Goal: Task Accomplishment & Management: Use online tool/utility

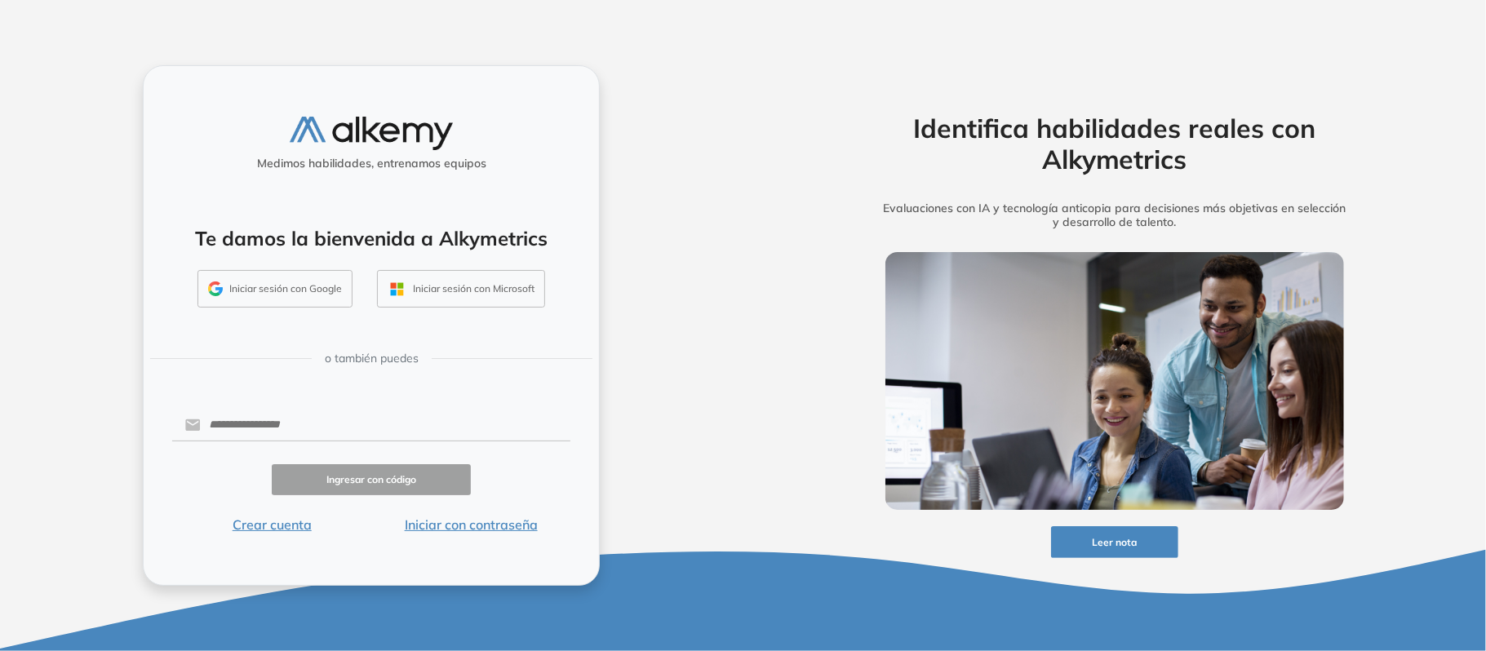
click at [295, 288] on button "Iniciar sesión con Google" at bounding box center [274, 289] width 155 height 38
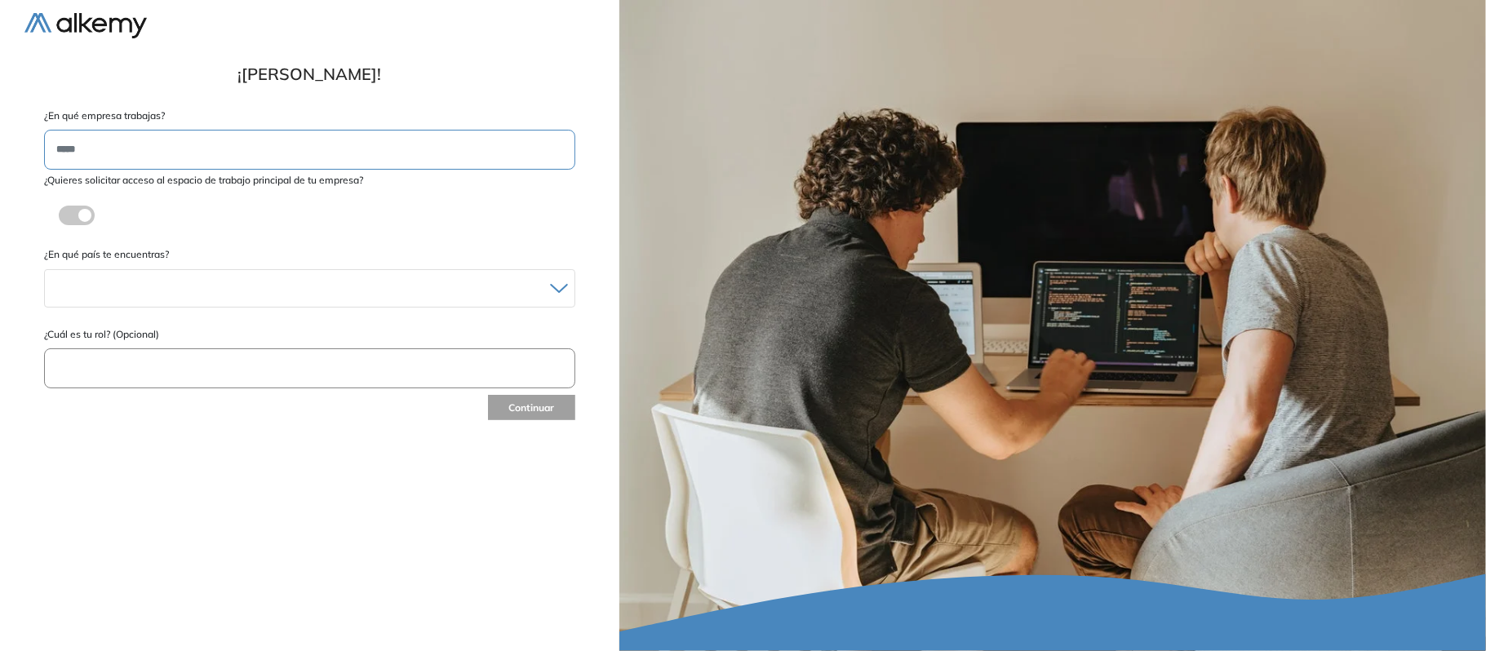
click at [327, 151] on input "text" at bounding box center [309, 150] width 531 height 40
click at [206, 284] on div at bounding box center [310, 289] width 530 height 24
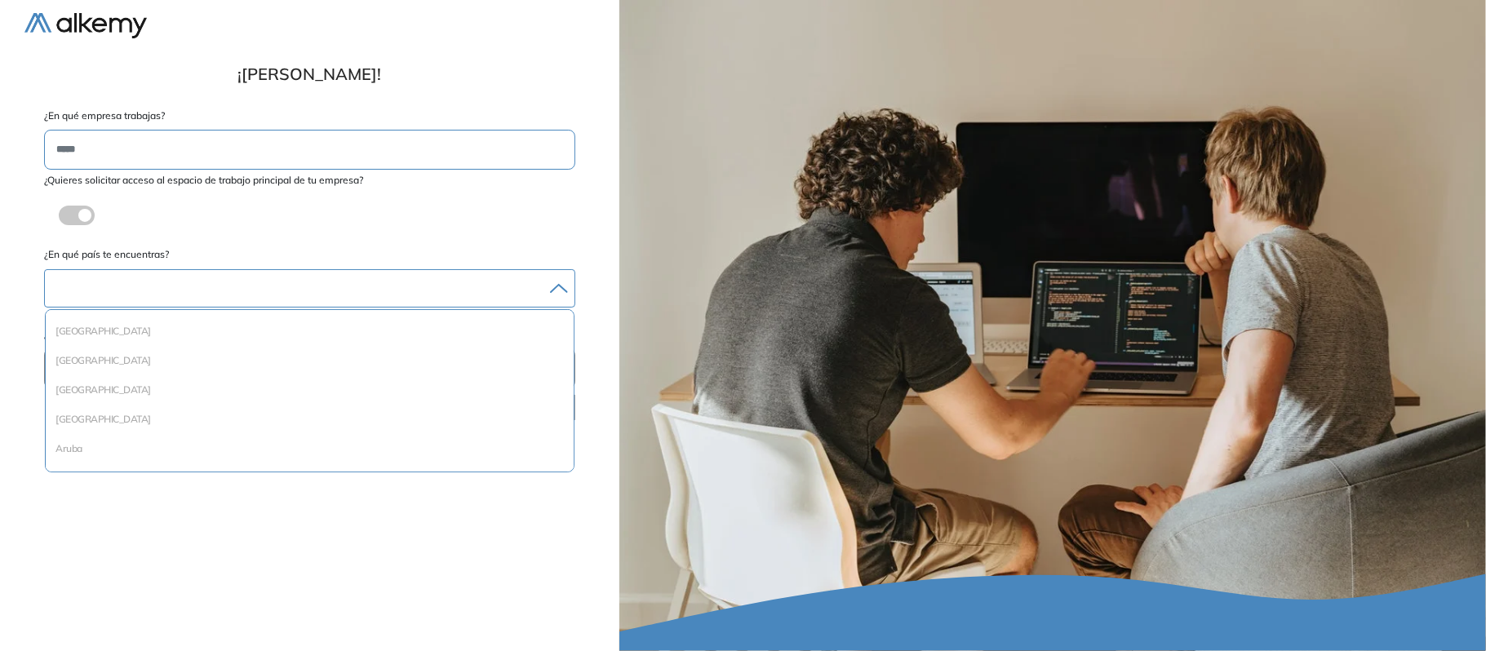
click at [477, 276] on div "Albania Andorra Antigua y Barbuda Argentina Aruba Australia Austria Bahamas Bar…" at bounding box center [309, 288] width 531 height 38
click at [144, 370] on li "Argentina" at bounding box center [309, 378] width 515 height 16
click at [285, 375] on input "text" at bounding box center [309, 371] width 531 height 40
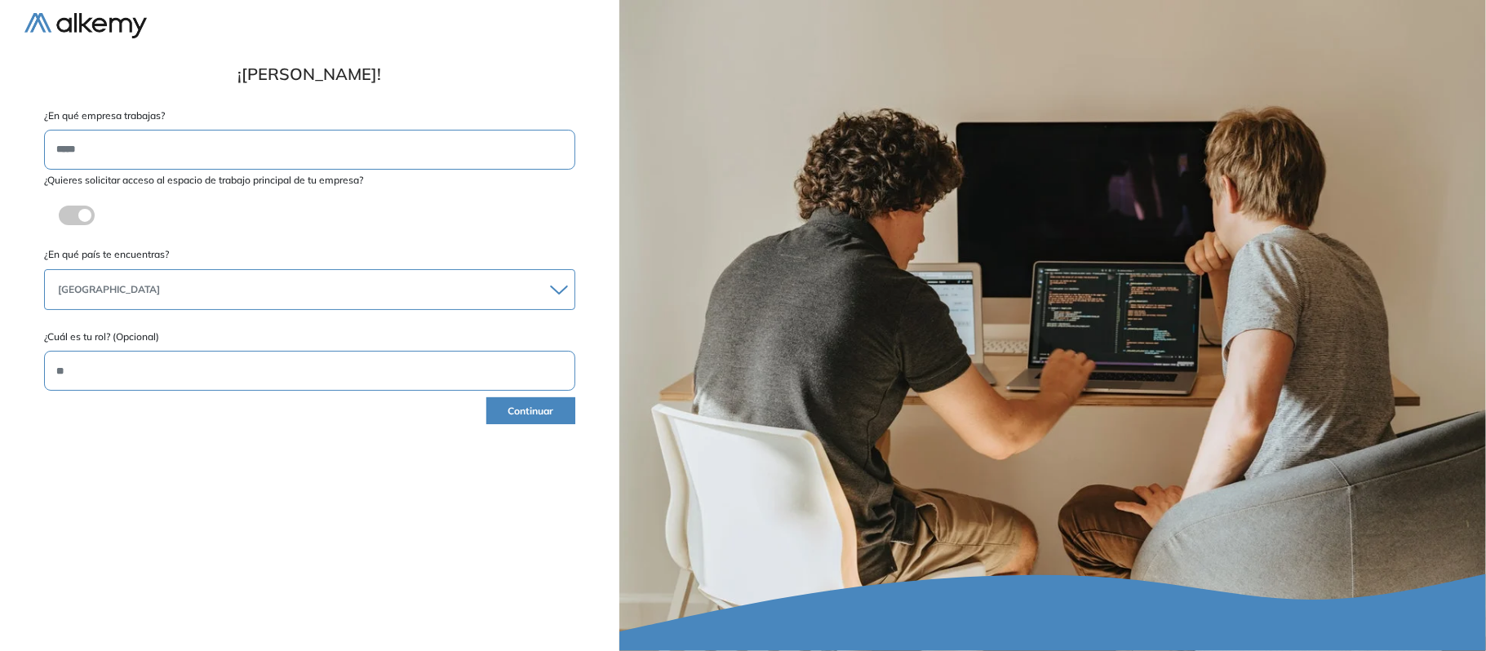
type input "***"
click at [539, 415] on button "Continuar" at bounding box center [530, 410] width 89 height 27
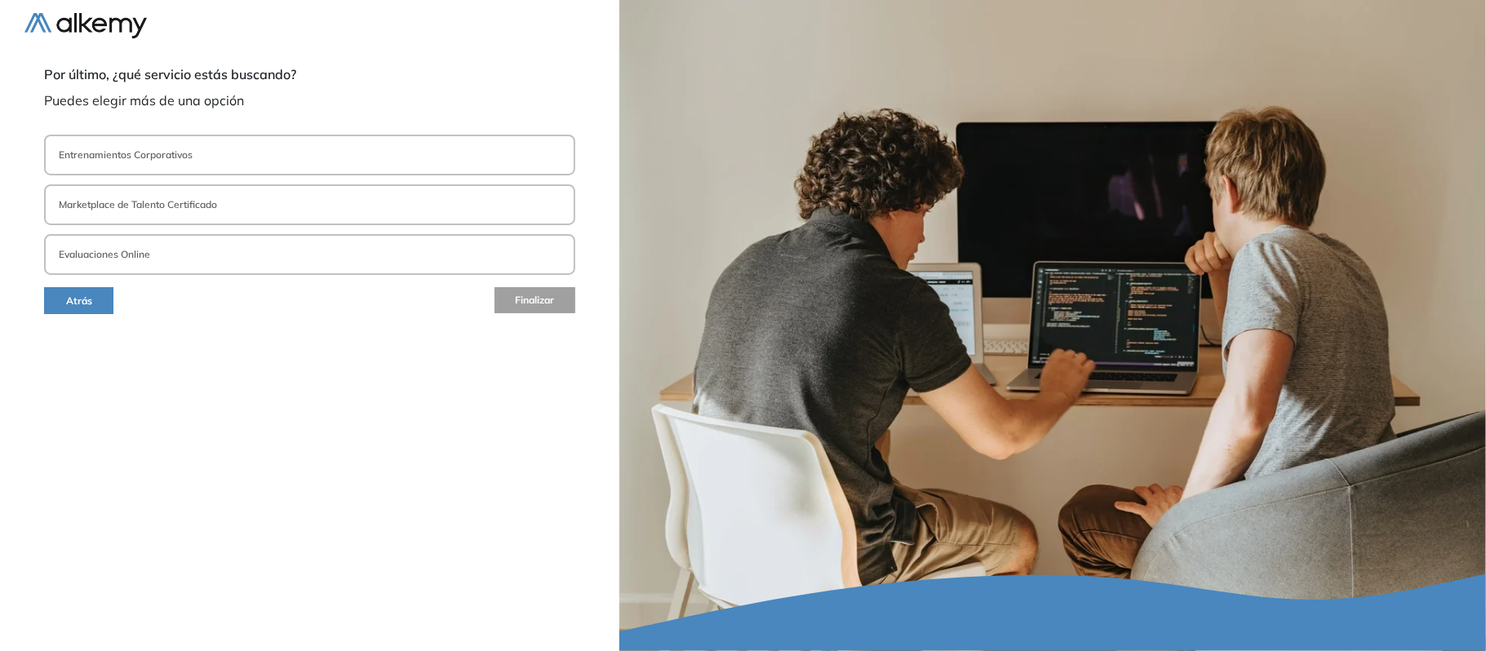
click at [344, 165] on button "Entrenamientos Corporativos" at bounding box center [309, 155] width 531 height 41
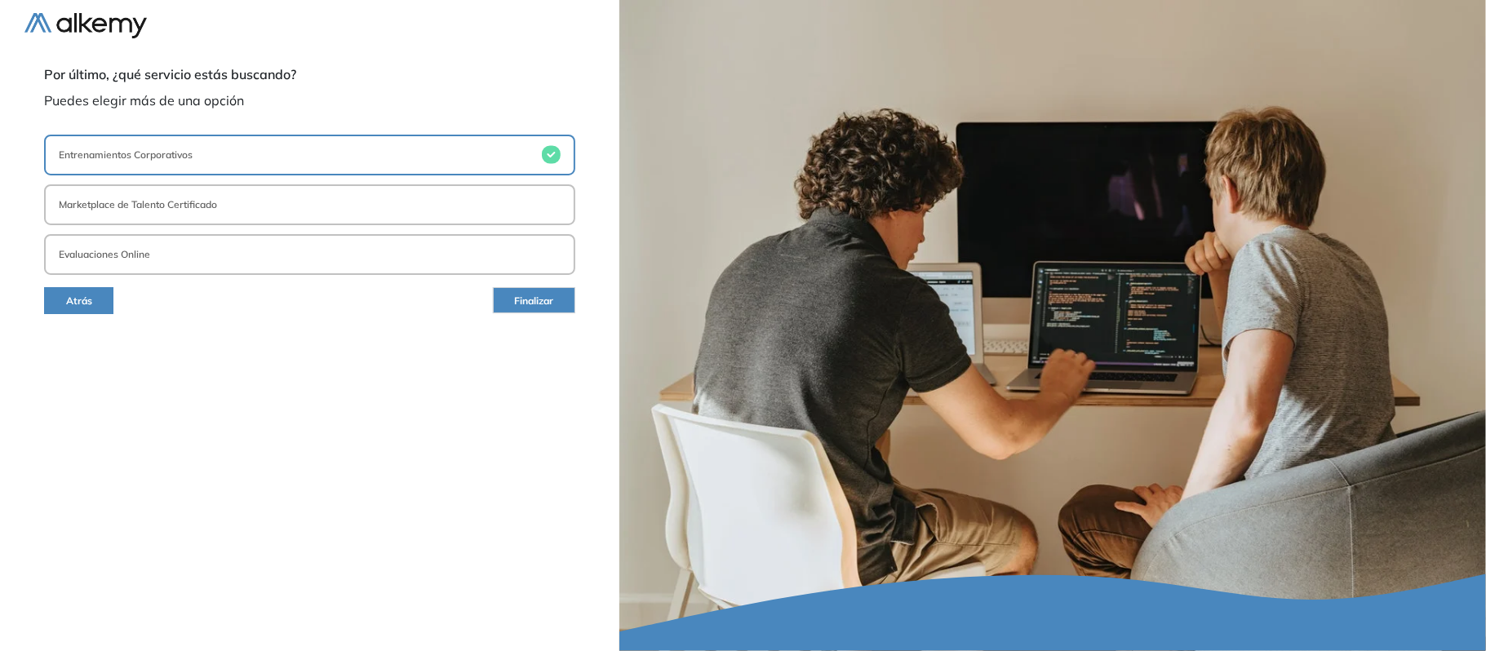
click at [454, 157] on button "Entrenamientos Corporativos" at bounding box center [309, 155] width 531 height 41
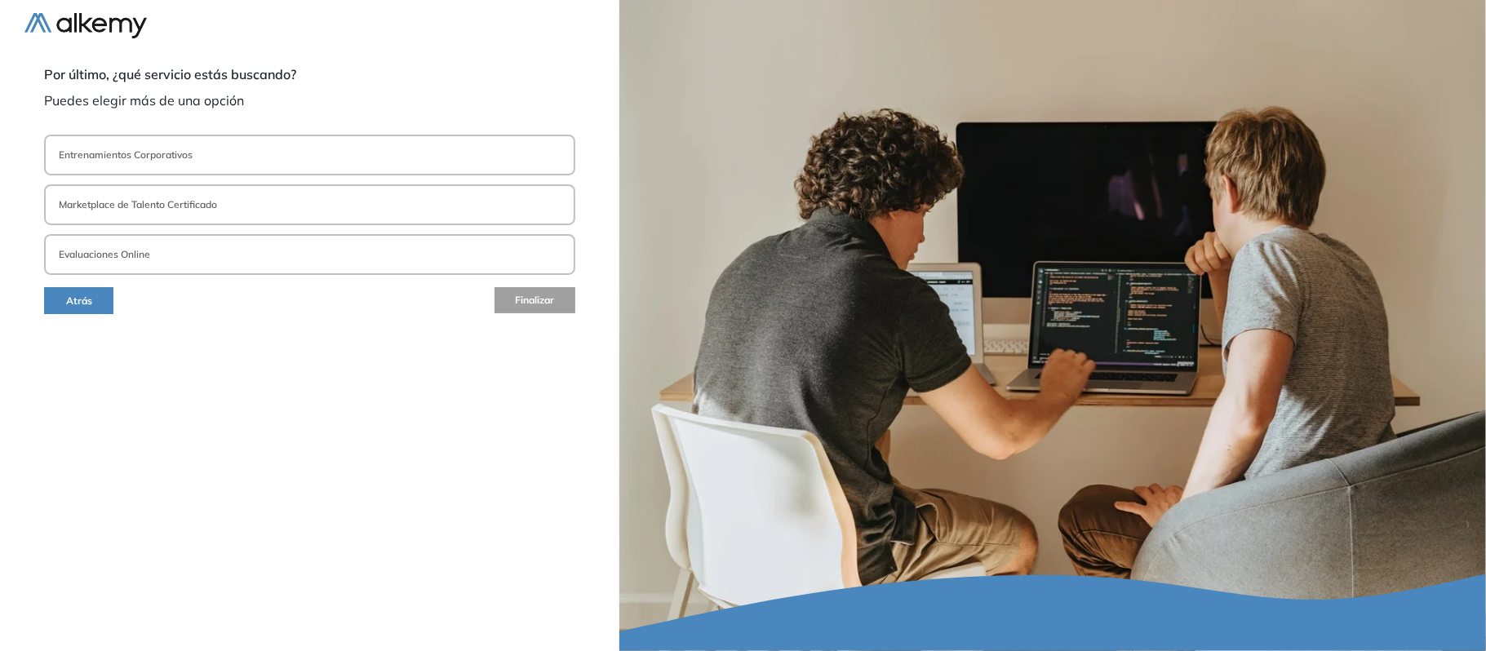
click at [507, 262] on button "Evaluaciones Online" at bounding box center [309, 254] width 531 height 41
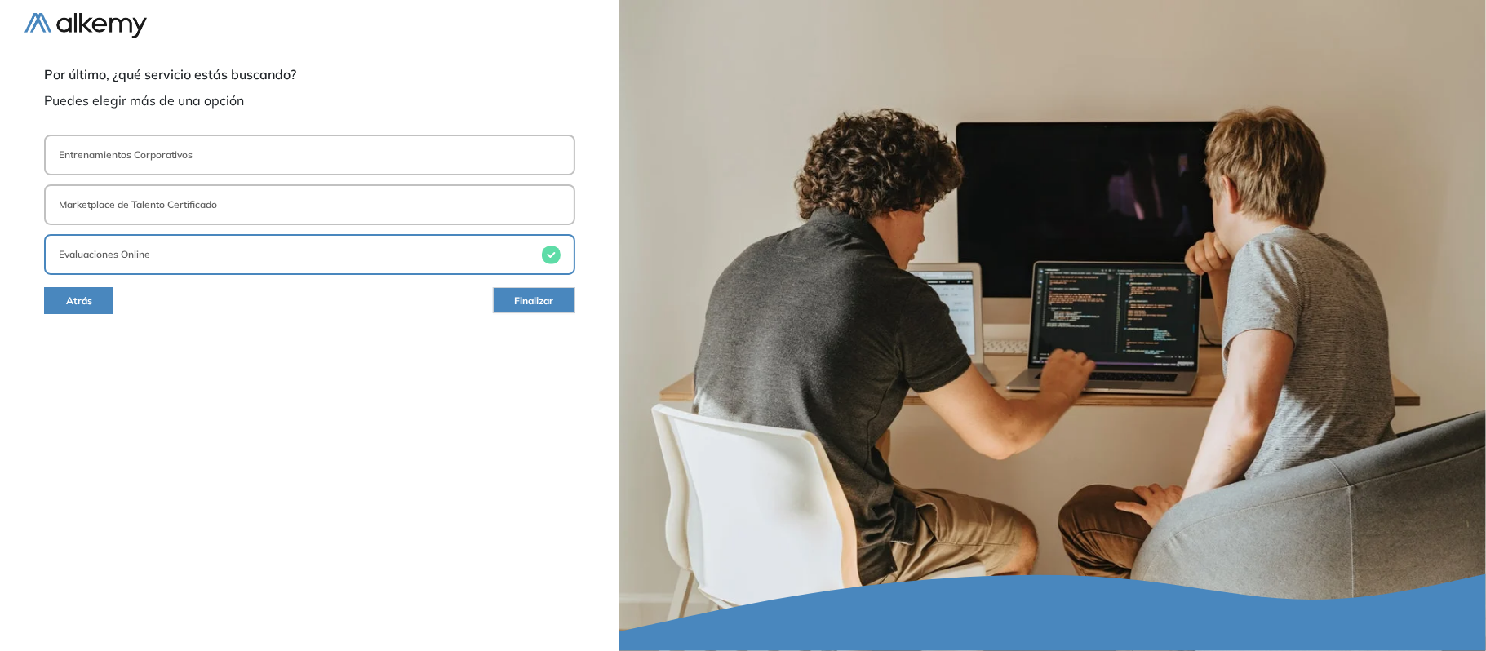
click at [549, 295] on span "Finalizar" at bounding box center [533, 302] width 39 height 16
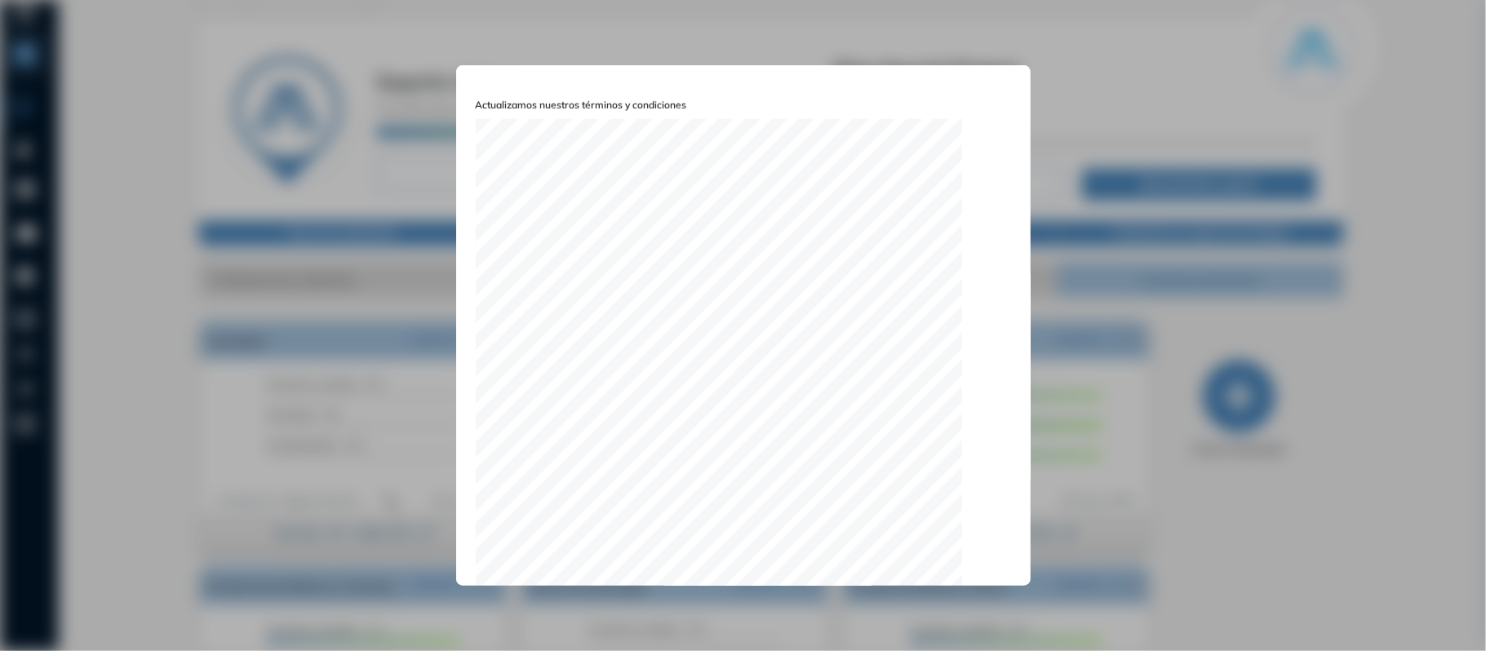
click at [468, 548] on div "Actualizamos nuestros términos y condiciones He leído y acepto los Términos y c…" at bounding box center [743, 325] width 574 height 521
click at [971, 539] on button "Aceptar" at bounding box center [973, 546] width 75 height 32
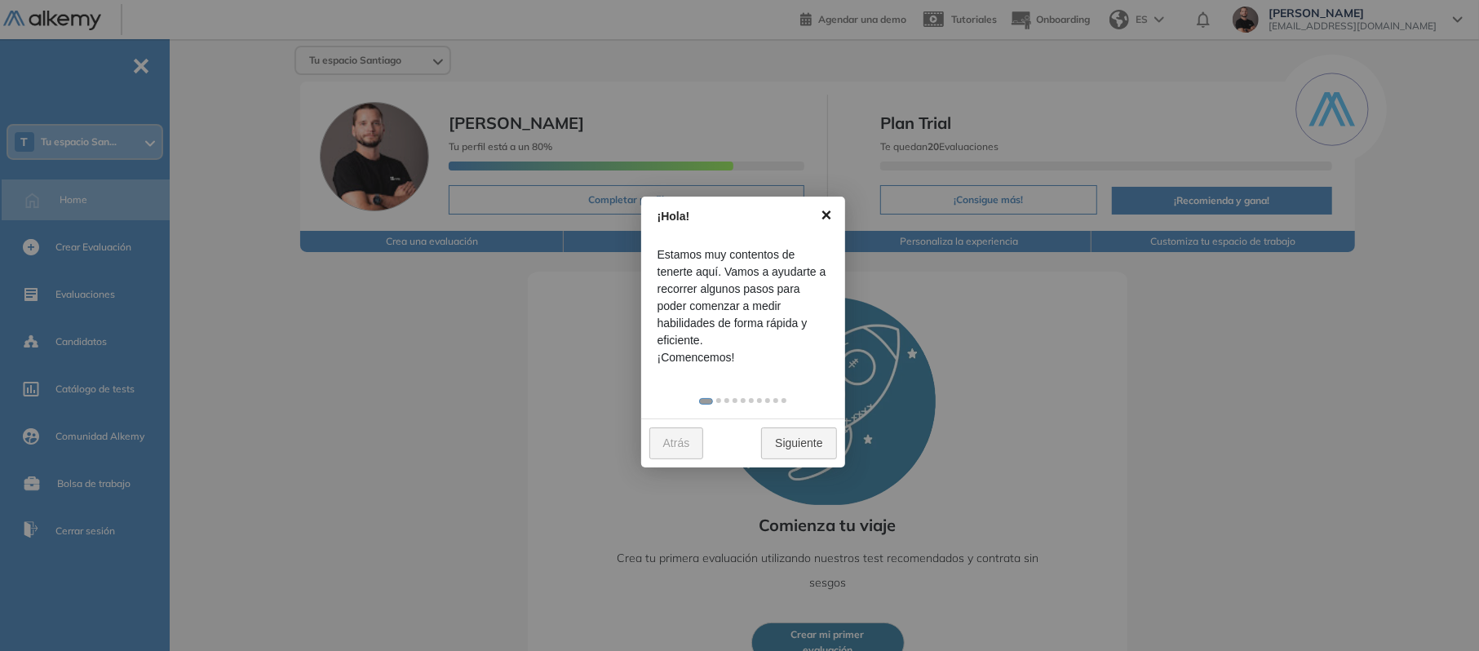
click at [827, 214] on link "×" at bounding box center [827, 215] width 37 height 37
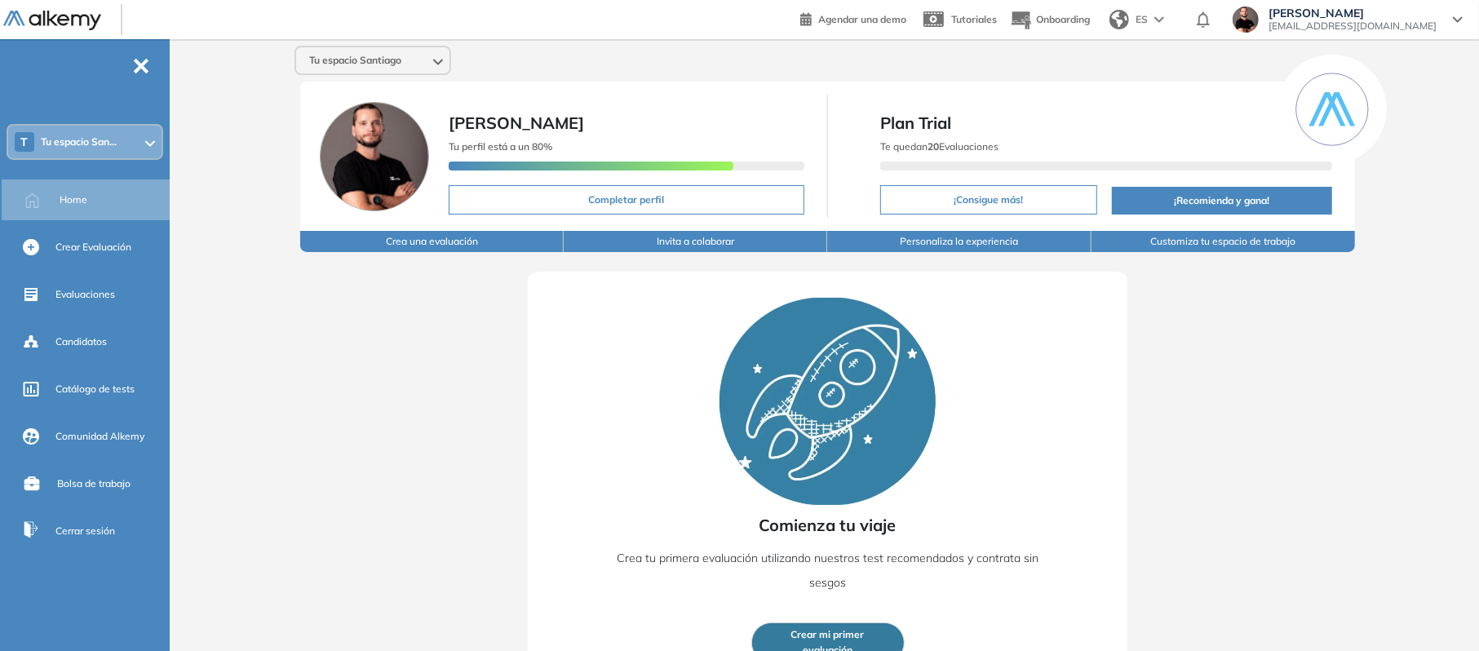
scroll to position [38, 0]
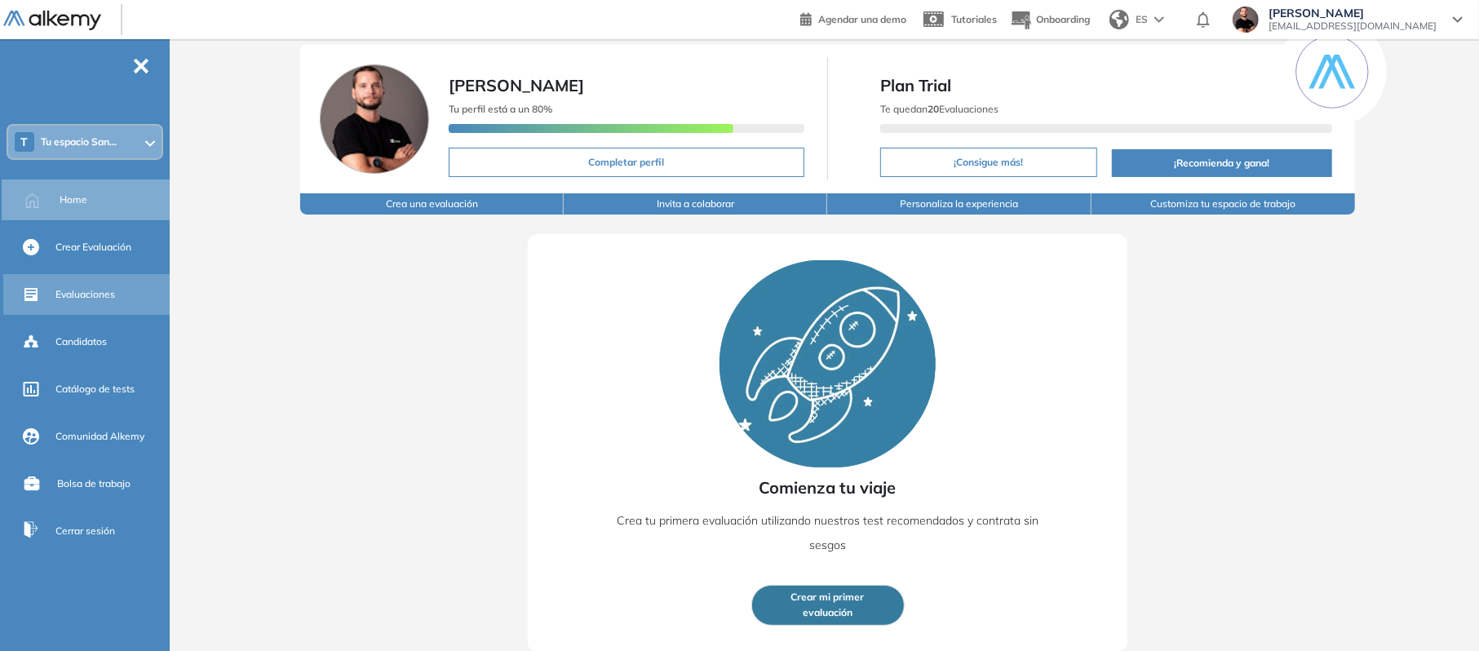
click at [104, 289] on span "Evaluaciones" at bounding box center [85, 294] width 60 height 15
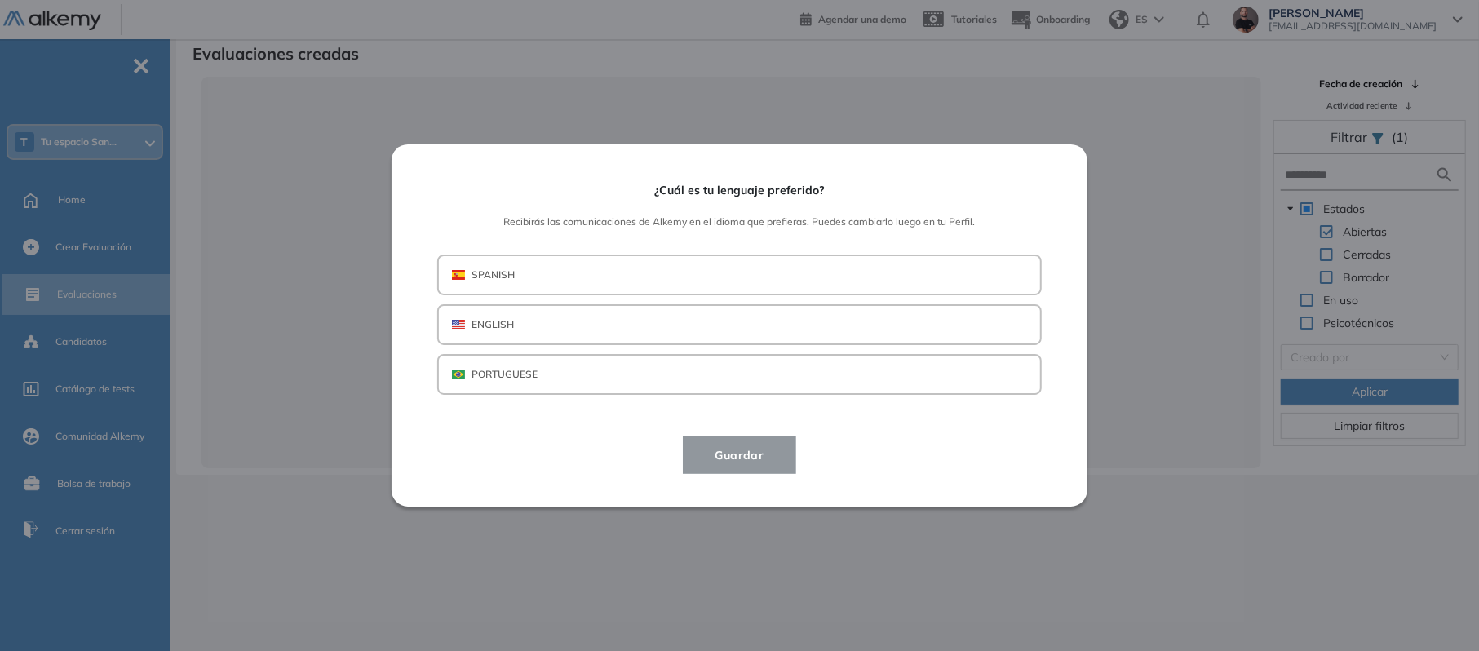
click at [614, 262] on button "SPANISH" at bounding box center [739, 275] width 605 height 41
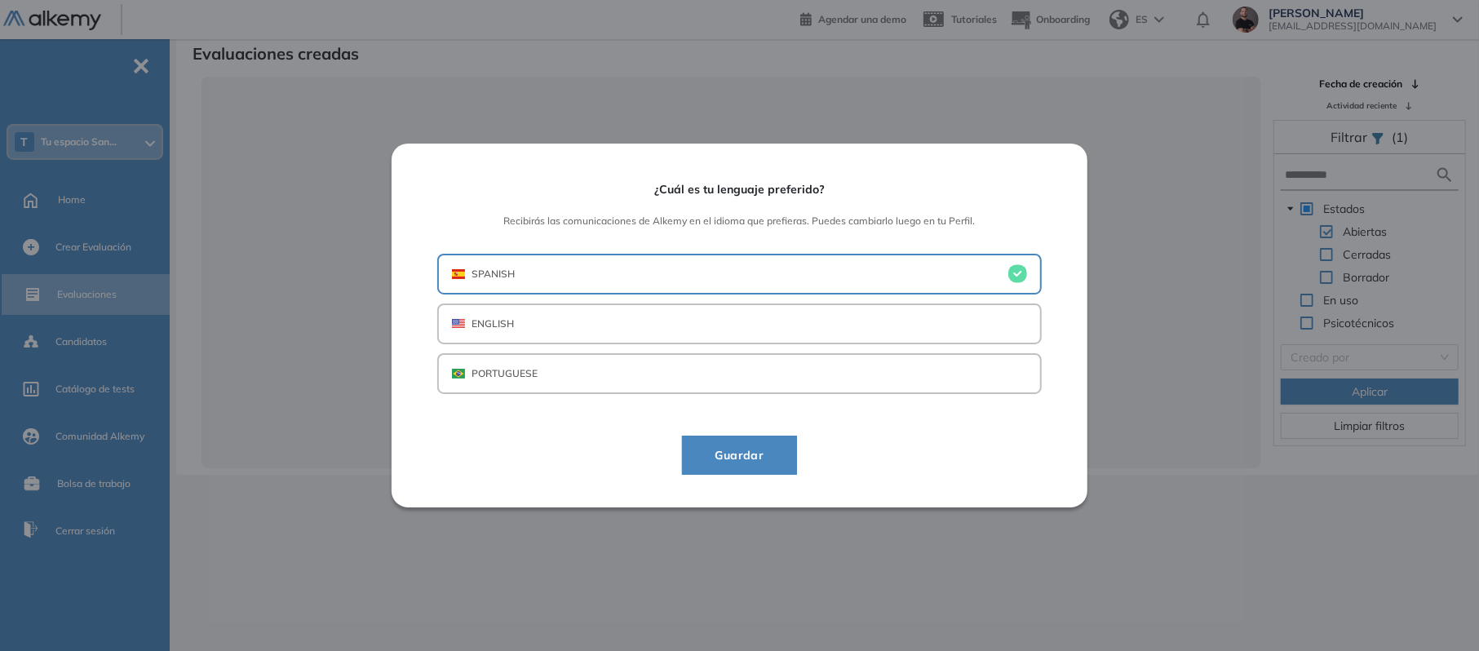
click at [706, 455] on span "Guardar" at bounding box center [739, 455] width 75 height 20
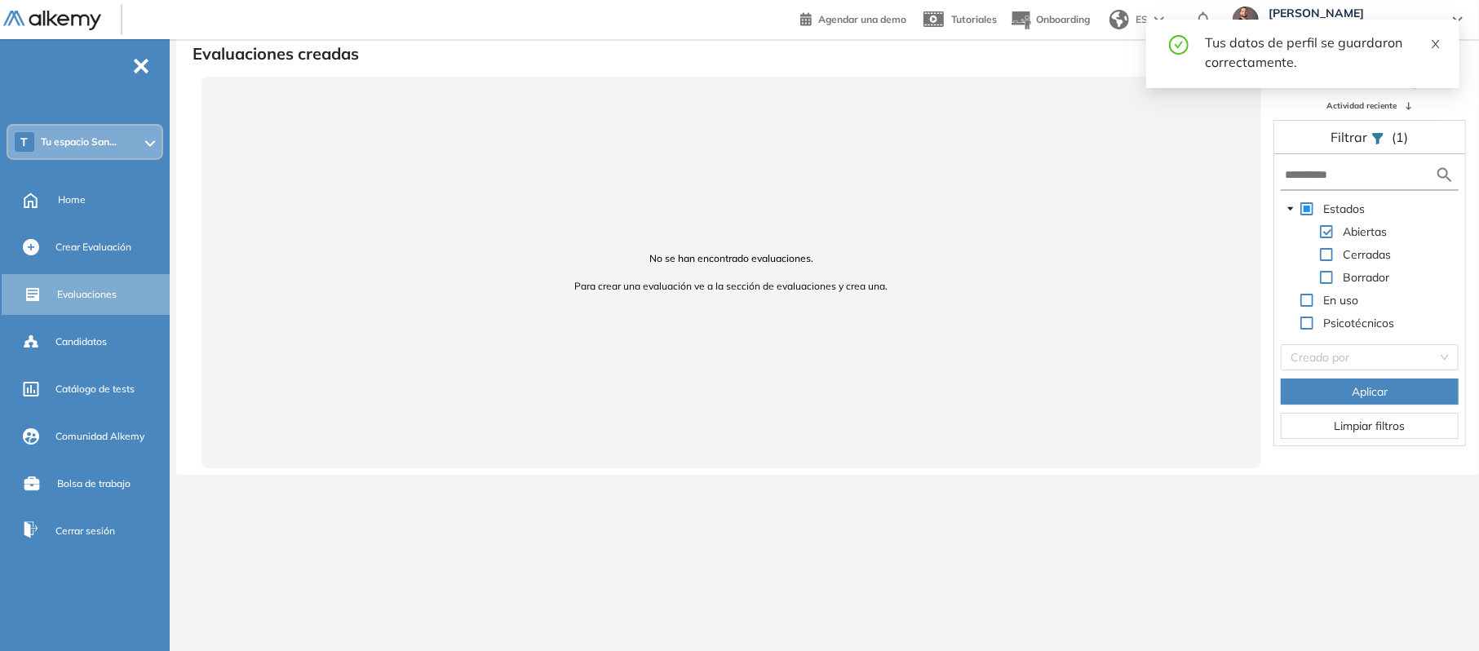
click at [1440, 37] on span at bounding box center [1435, 41] width 11 height 15
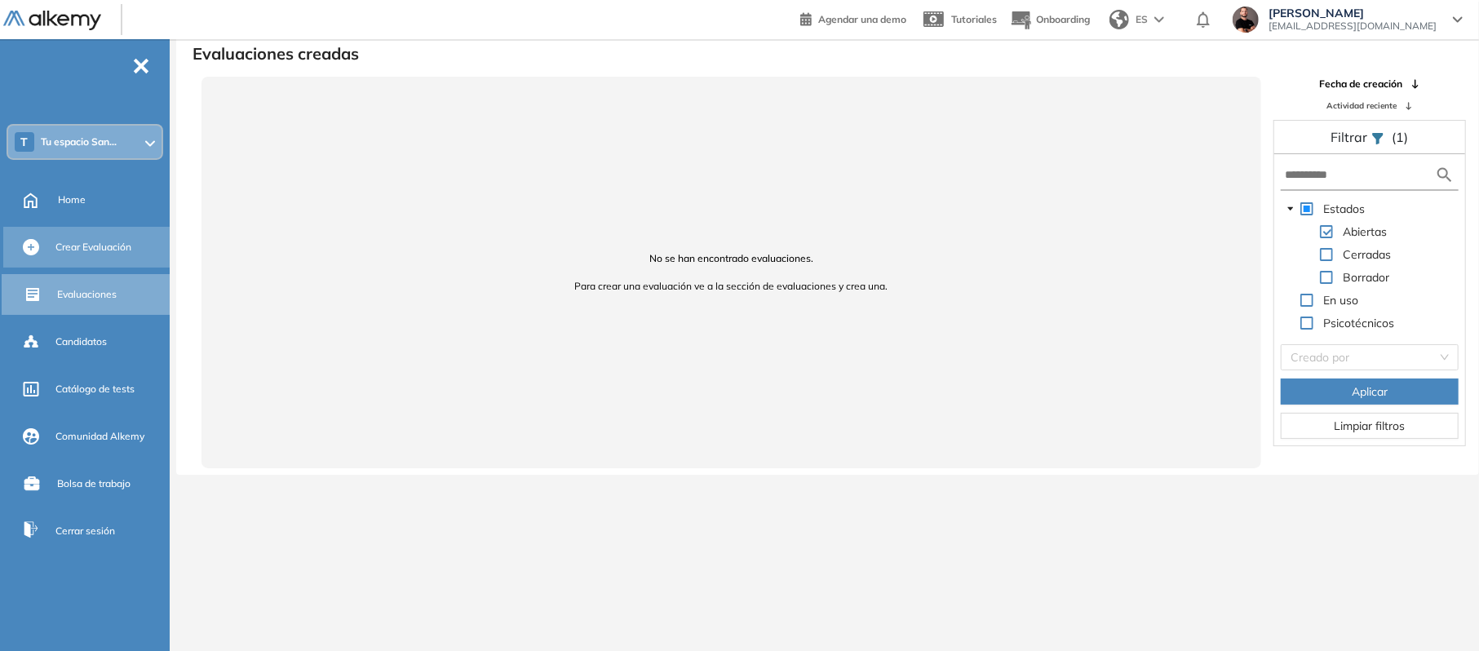
click at [80, 241] on span "Crear Evaluación" at bounding box center [93, 247] width 76 height 15
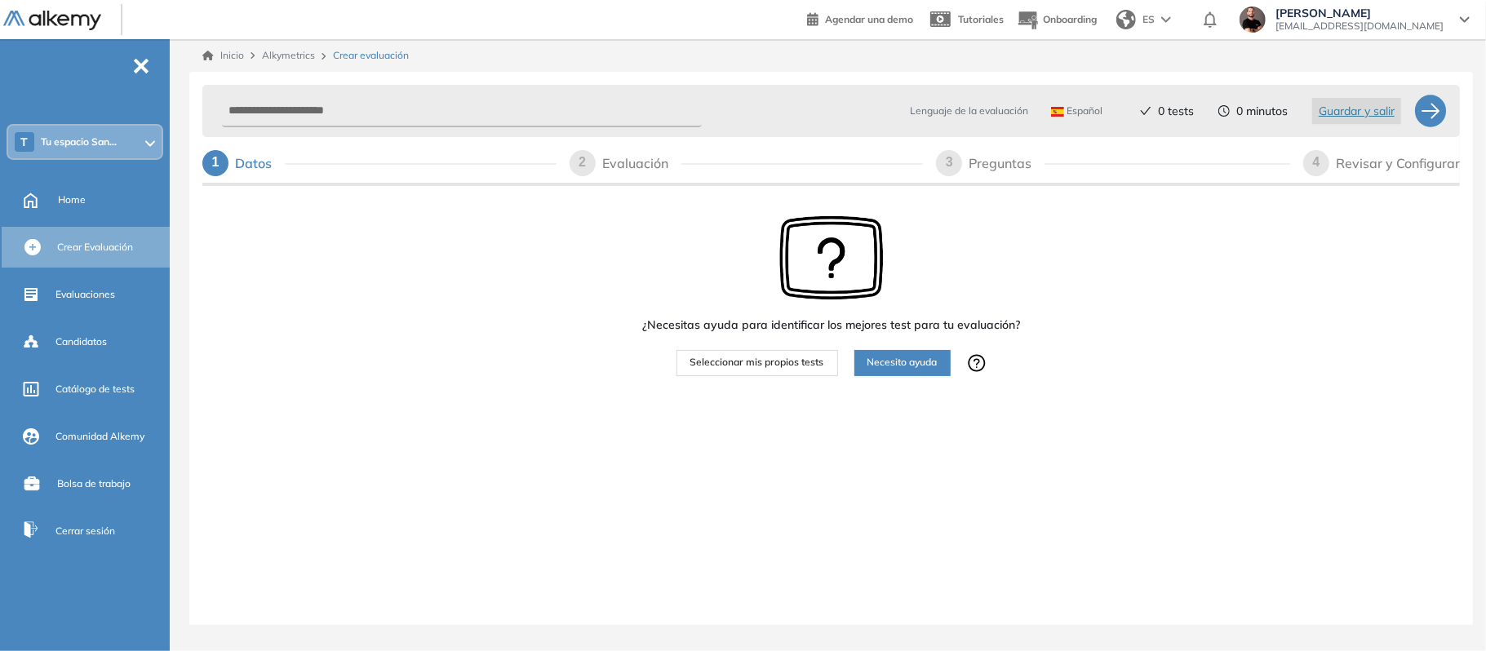
click at [768, 356] on span "Seleccionar mis propios tests" at bounding box center [757, 363] width 134 height 16
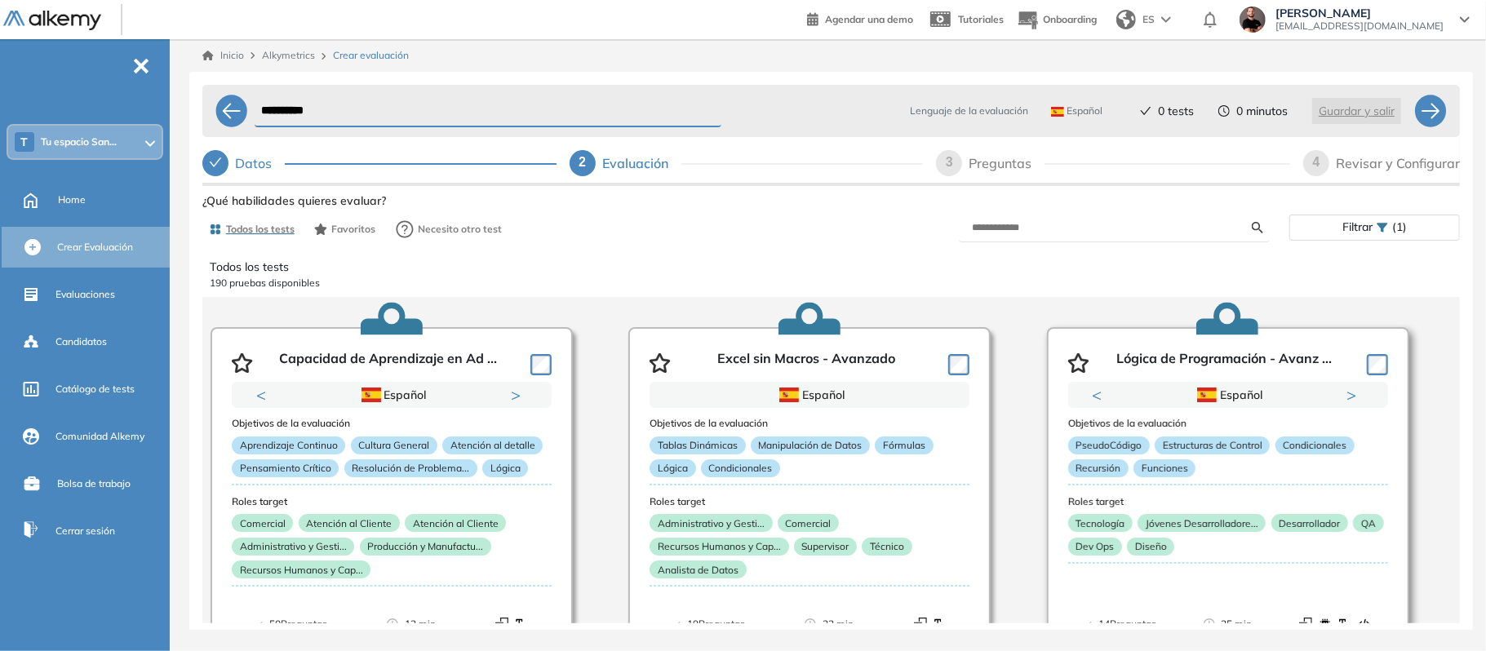
click at [1353, 393] on button "Next" at bounding box center [1355, 395] width 16 height 16
click at [1107, 405] on div "Previous Portugués Español Portugués Español Portugués Next 1 2" at bounding box center [1228, 395] width 320 height 26
click at [1447, 290] on div "Todos los tests 190 pruebas disponibles Capacidad de Aprendizaje en Ad ... Prev…" at bounding box center [831, 435] width 1282 height 378
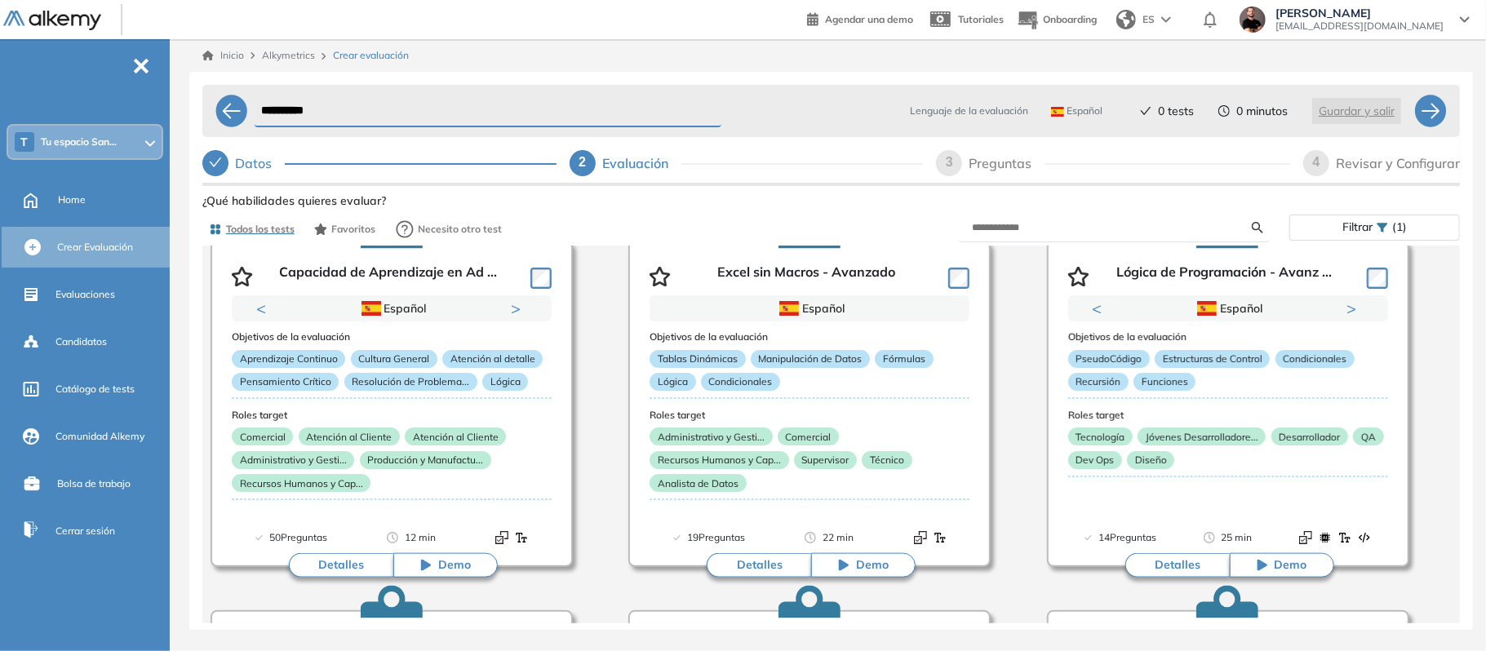
scroll to position [131, 0]
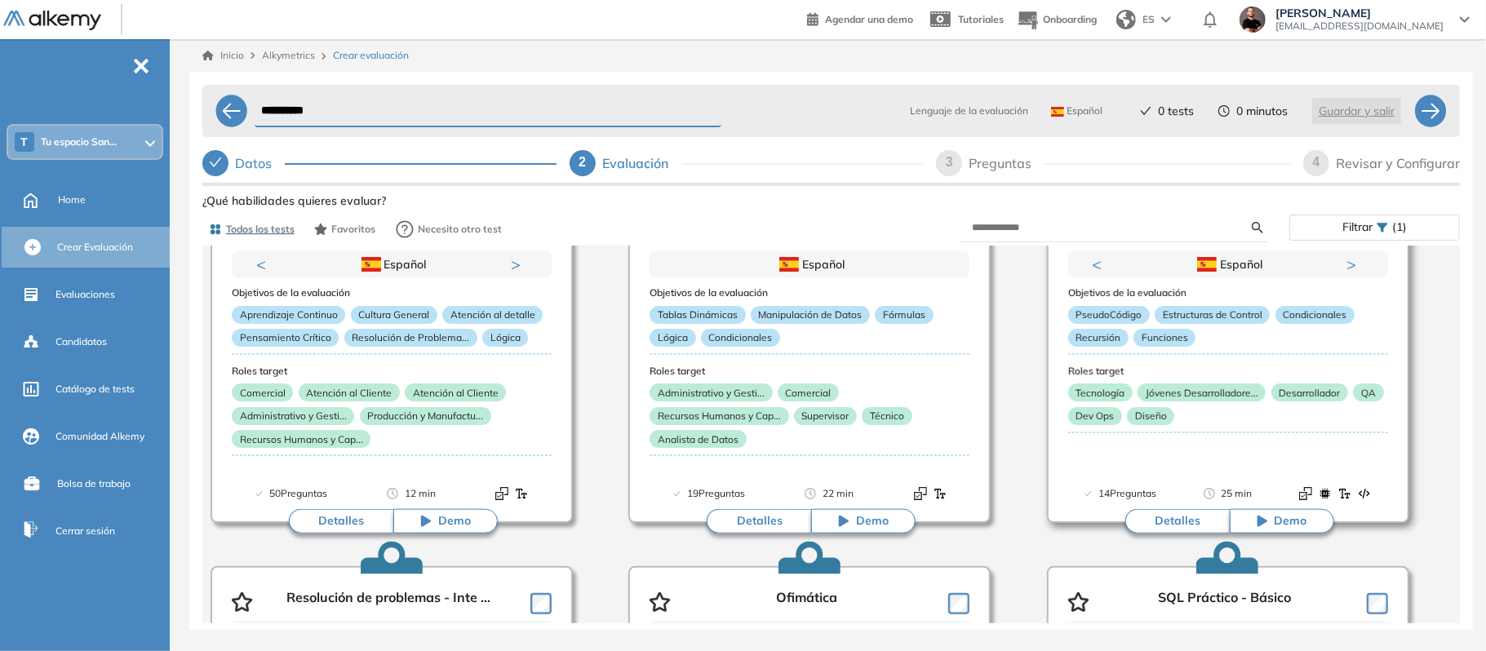
click at [1265, 513] on button "Demo" at bounding box center [1282, 521] width 104 height 24
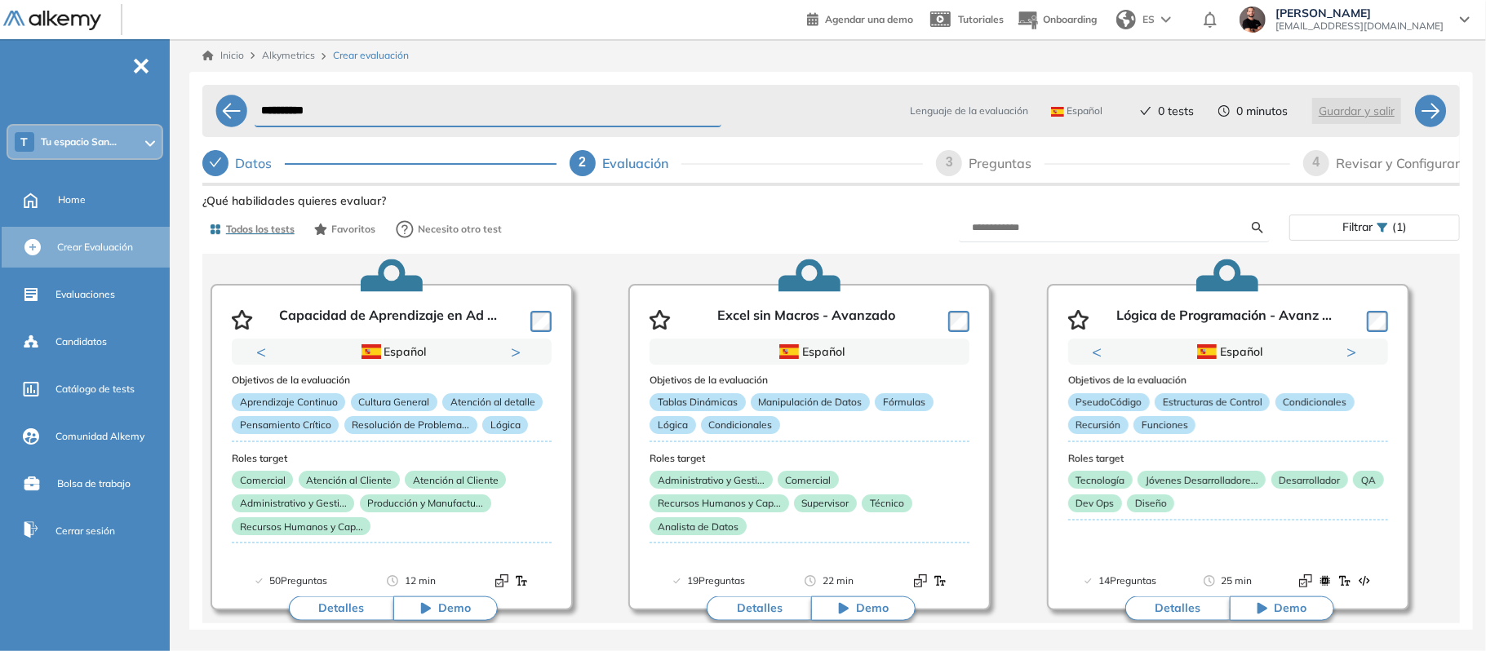
scroll to position [86, 0]
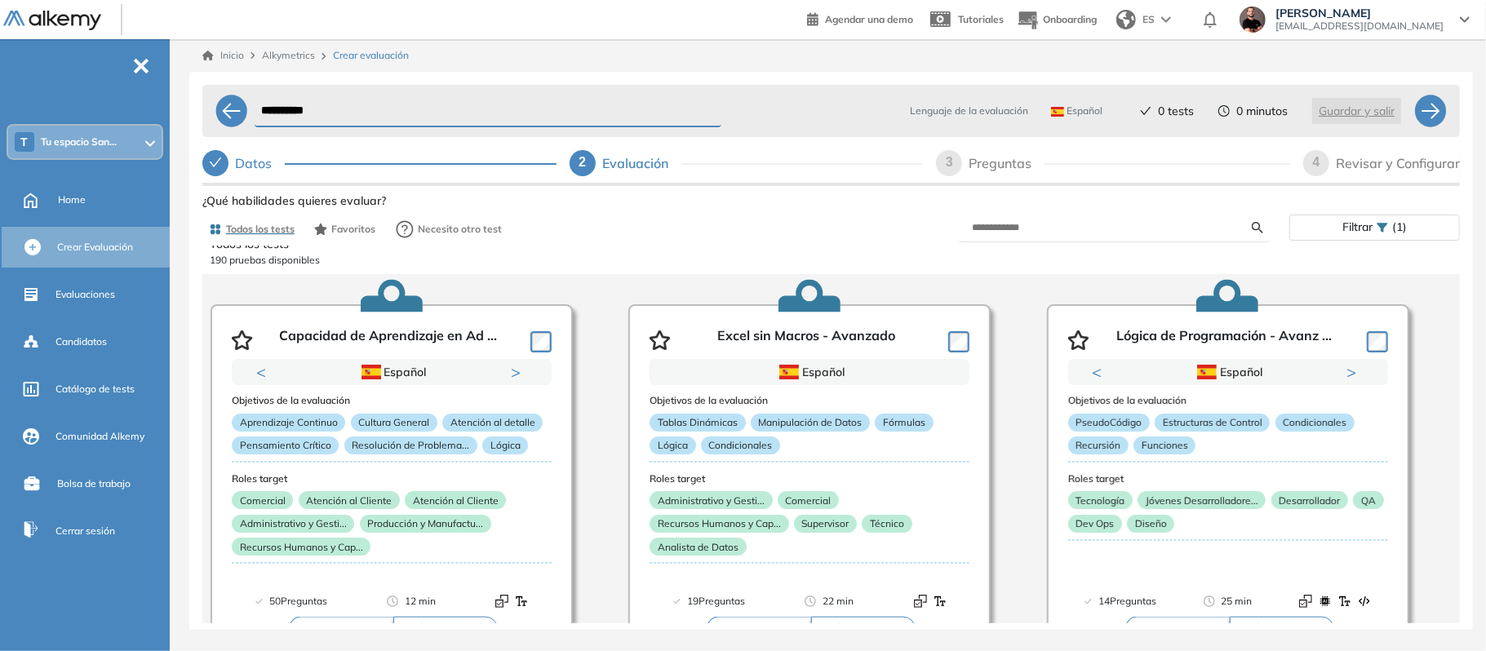
scroll to position [0, 0]
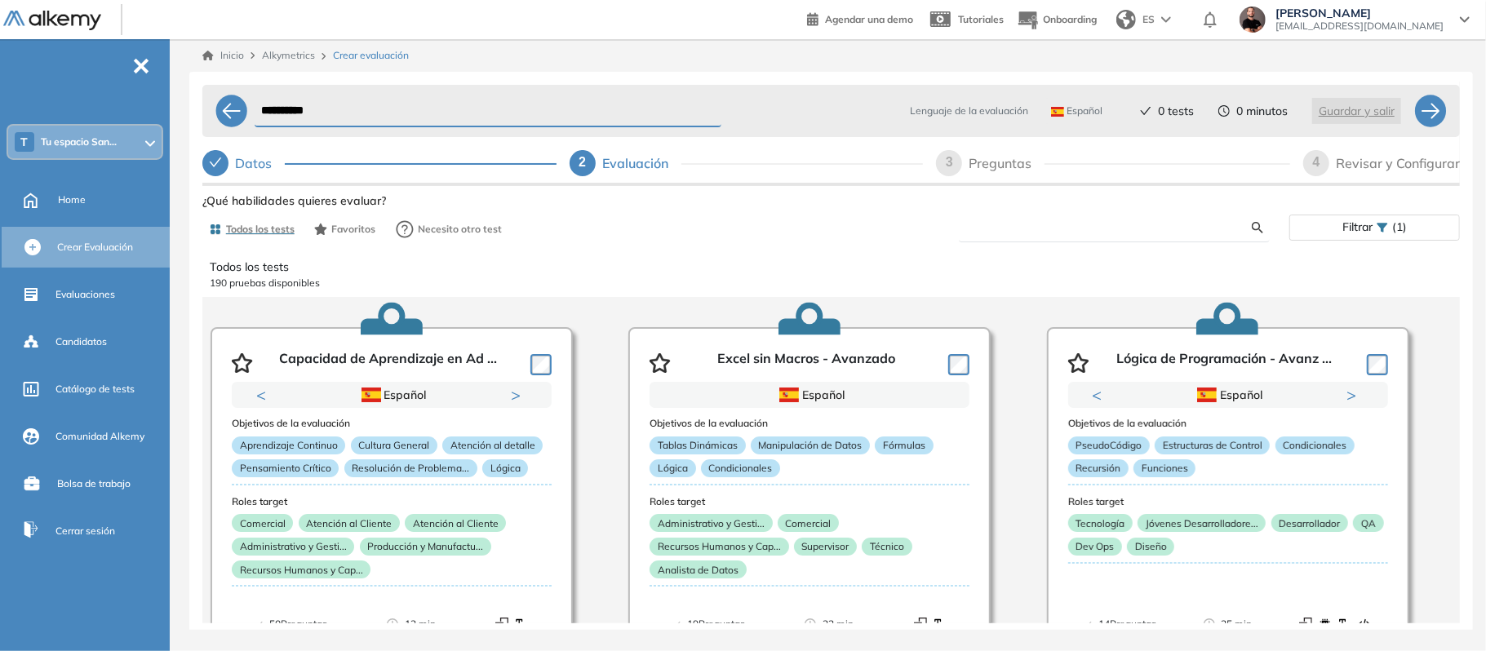
click at [1098, 229] on input "text" at bounding box center [1112, 227] width 280 height 15
type input "******"
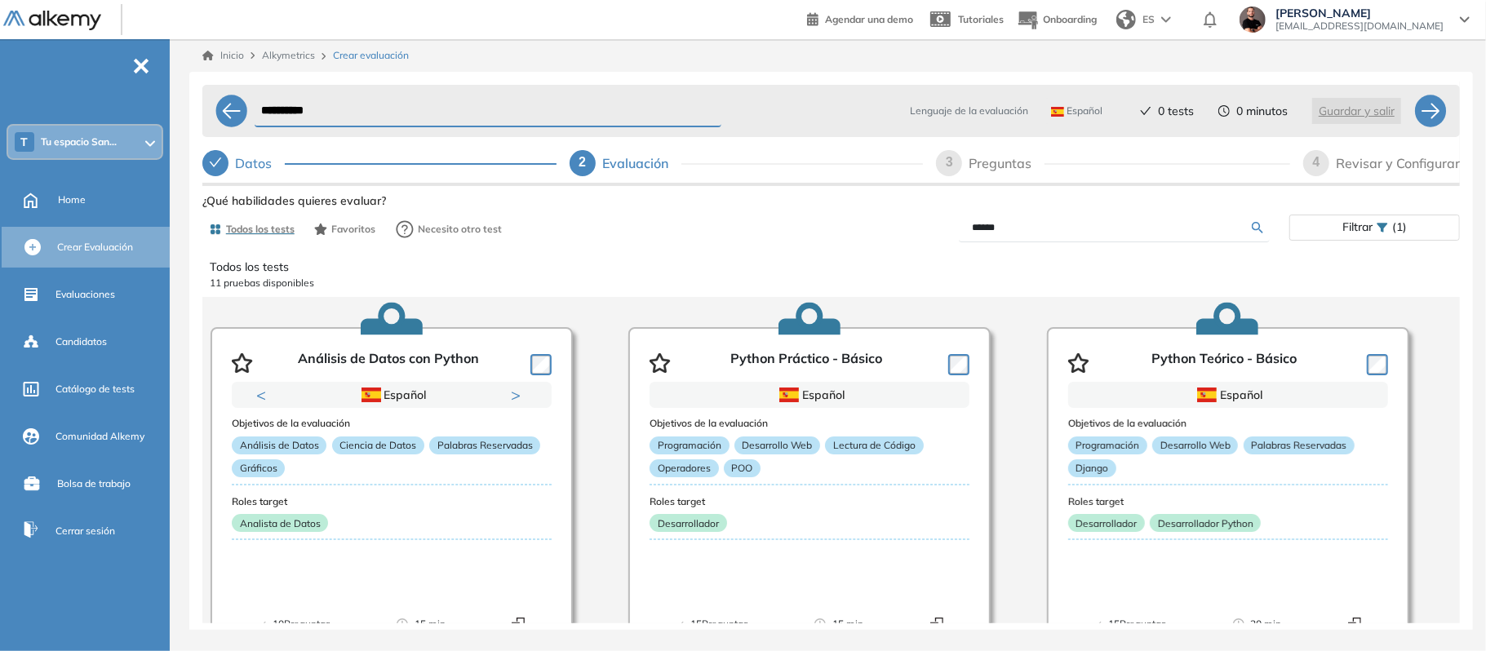
click at [1098, 229] on input "******" at bounding box center [1112, 227] width 280 height 15
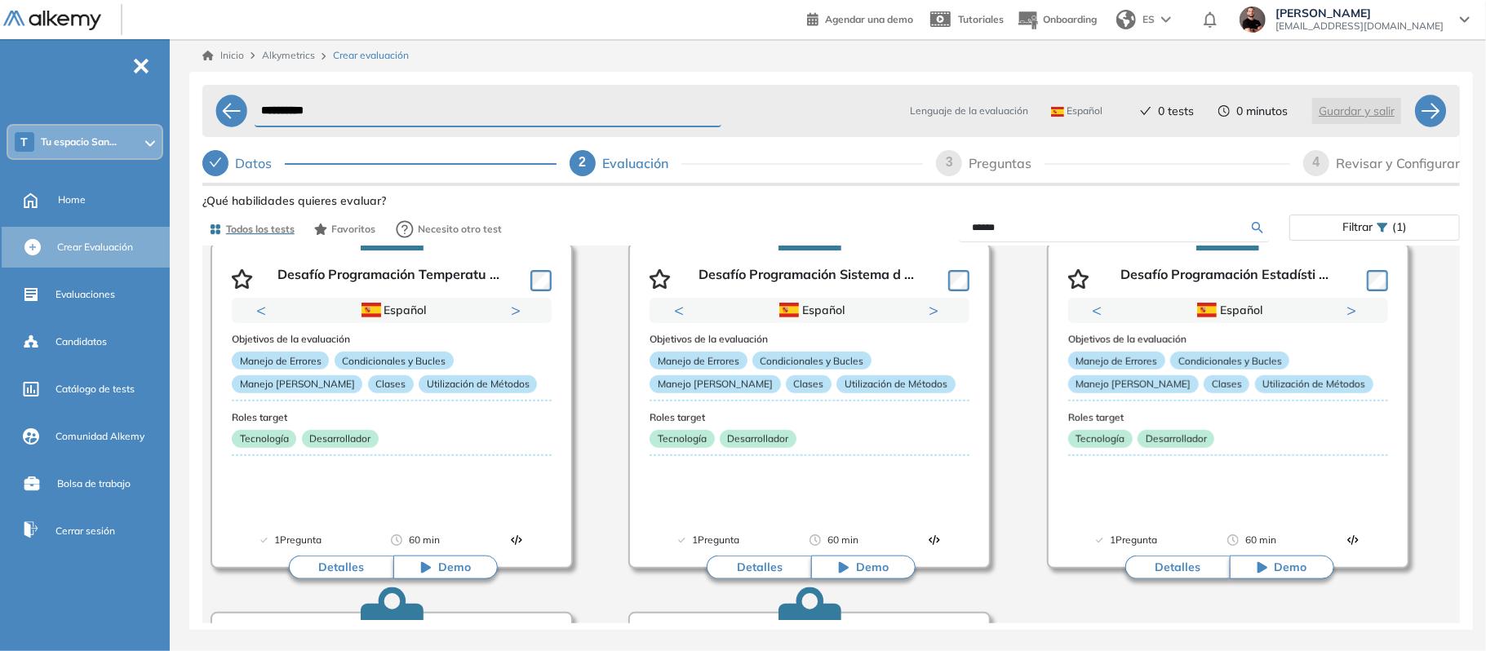
scroll to position [826, 0]
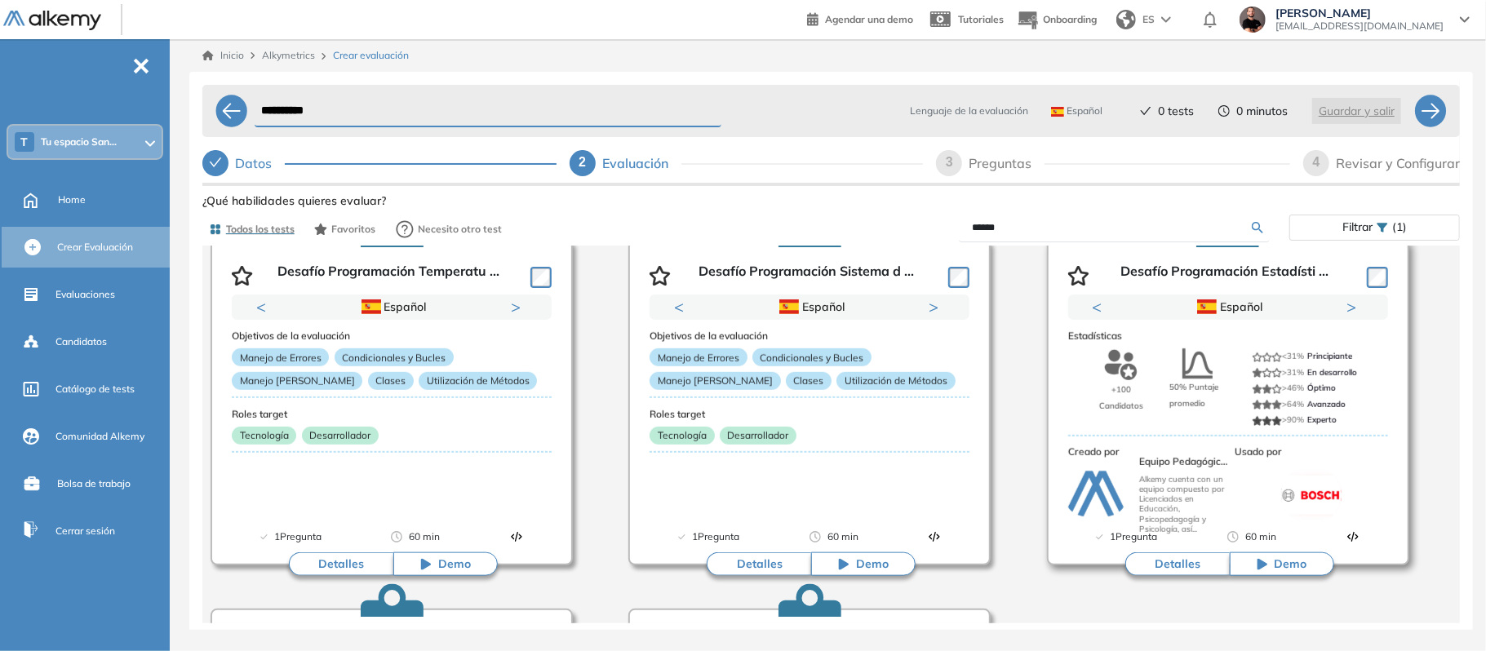
click at [1281, 575] on button "Demo" at bounding box center [1282, 564] width 104 height 24
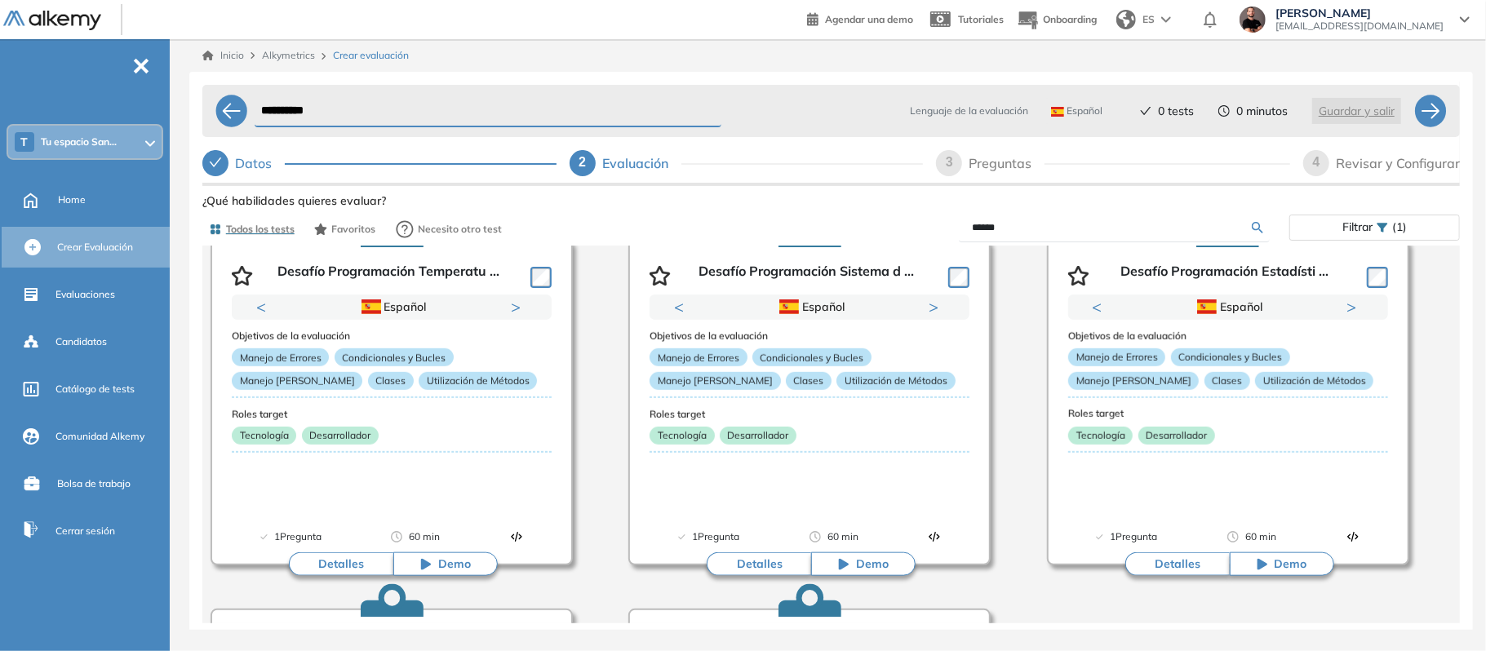
click at [1008, 350] on div "Análisis de Datos con Python Previous Portugués Español Portugués Español Portu…" at bounding box center [830, 212] width 1267 height 1484
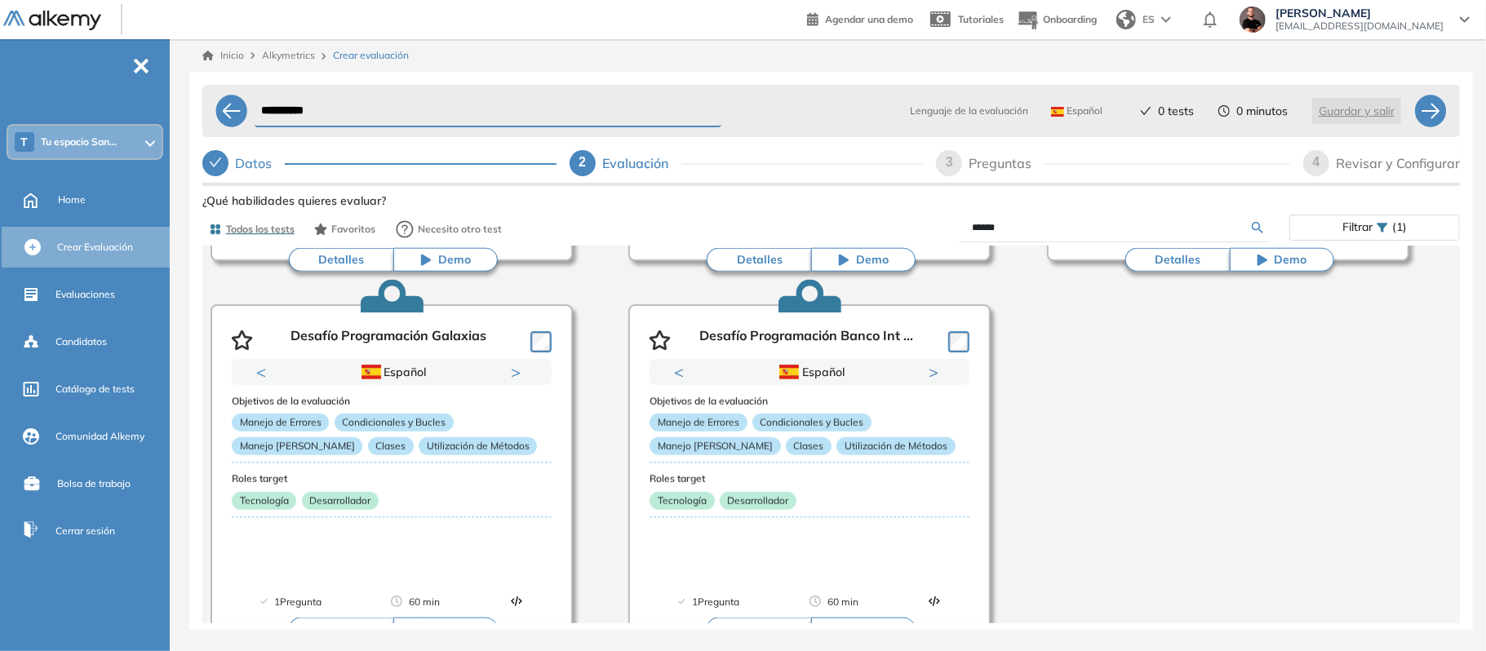
scroll to position [1165, 0]
